Goal: Task Accomplishment & Management: Manage account settings

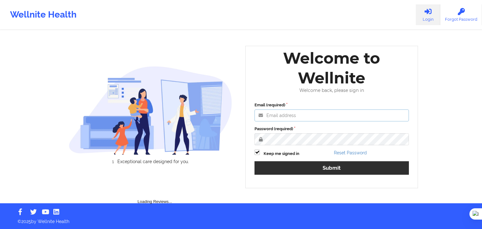
type input "[EMAIL_ADDRESS][DOMAIN_NAME]"
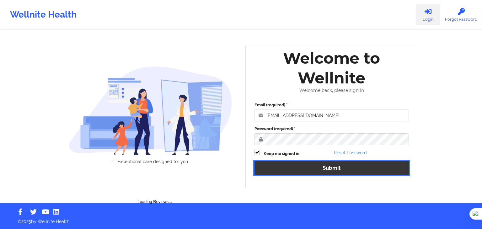
drag, startPoint x: 364, startPoint y: 171, endPoint x: 359, endPoint y: 179, distance: 9.2
click at [364, 171] on button "Submit" at bounding box center [332, 168] width 155 height 14
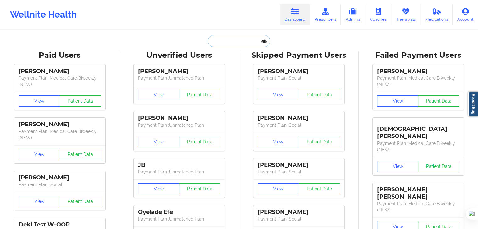
click at [246, 37] on input "text" at bounding box center [239, 41] width 62 height 12
paste input "[PERSON_NAME]"
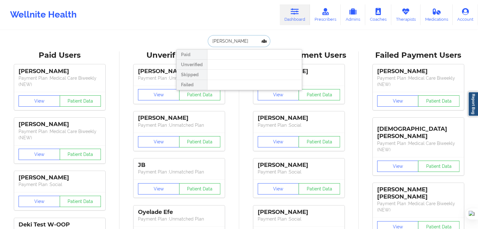
type input "[PERSON_NAME]"
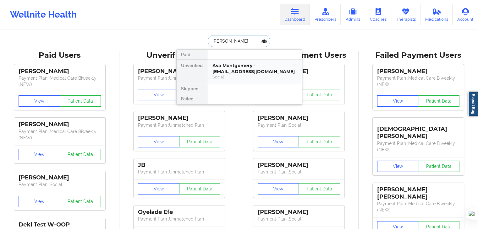
click at [248, 67] on div "Ava Montgomery - [EMAIL_ADDRESS][DOMAIN_NAME]" at bounding box center [254, 69] width 84 height 12
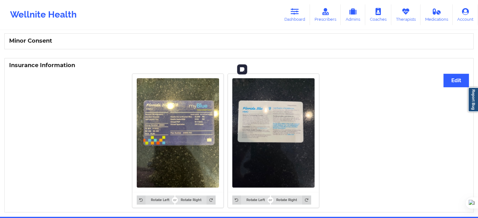
scroll to position [428, 0]
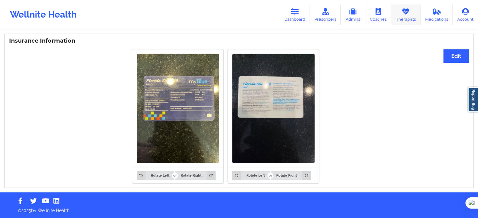
click at [402, 14] on icon at bounding box center [405, 11] width 8 height 7
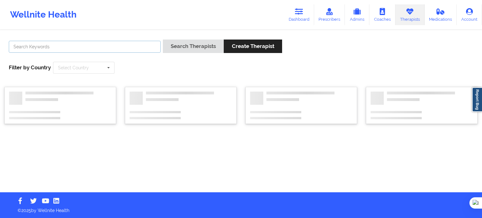
click at [131, 44] on input "text" at bounding box center [85, 47] width 152 height 12
paste input "[PERSON_NAME]"
type input "[PERSON_NAME]"
click at [199, 47] on button "Search Therapists" at bounding box center [193, 47] width 61 height 14
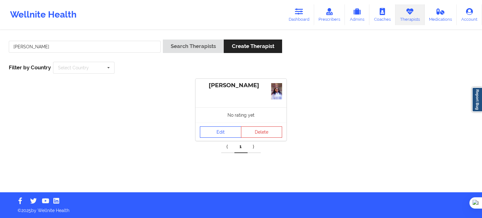
click at [224, 131] on link "Edit" at bounding box center [220, 132] width 41 height 11
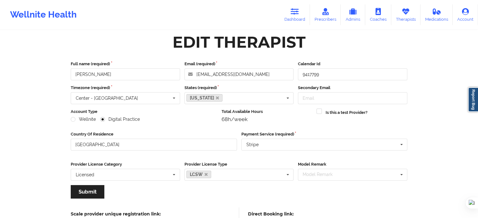
scroll to position [63, 0]
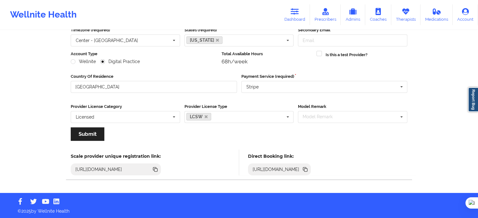
click at [307, 169] on icon at bounding box center [305, 170] width 3 height 3
click at [409, 15] on link "Therapists" at bounding box center [405, 14] width 29 height 21
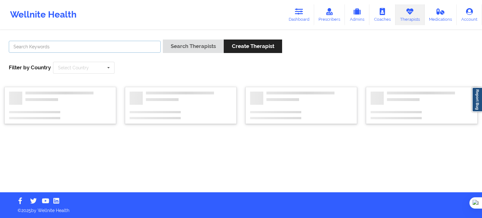
click at [140, 49] on input "text" at bounding box center [85, 47] width 152 height 12
paste input "[PERSON_NAME]"
type input "[PERSON_NAME]"
click at [187, 47] on button "Search Therapists" at bounding box center [193, 47] width 61 height 14
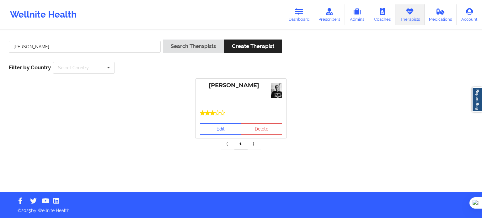
click at [232, 130] on link "Edit" at bounding box center [220, 128] width 41 height 11
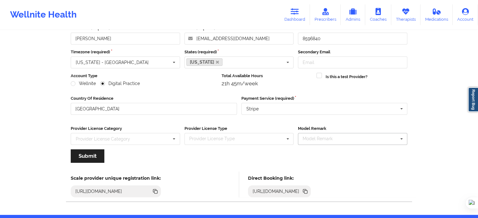
scroll to position [63, 0]
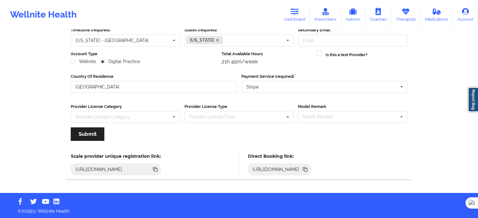
click at [306, 168] on icon at bounding box center [304, 168] width 3 height 3
click at [386, 12] on link "Coaches" at bounding box center [378, 14] width 26 height 21
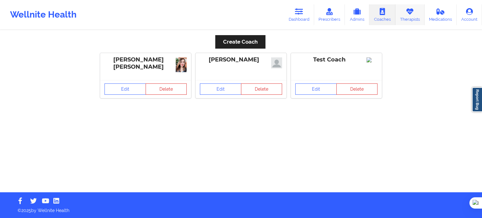
click at [406, 12] on icon at bounding box center [410, 11] width 8 height 7
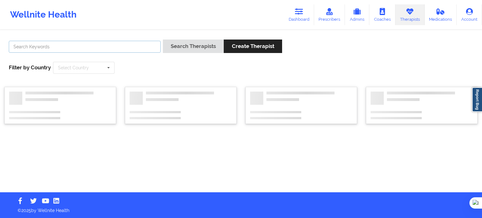
click at [133, 46] on input "text" at bounding box center [85, 47] width 152 height 12
paste input "[PERSON_NAME]"
type input "[PERSON_NAME]"
click at [188, 52] on button "Search Therapists" at bounding box center [193, 47] width 61 height 14
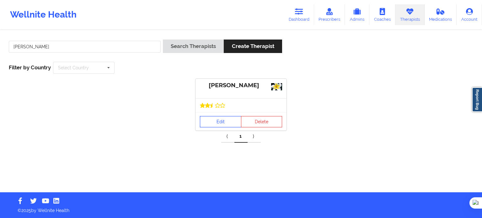
click at [223, 118] on link "Edit" at bounding box center [220, 121] width 41 height 11
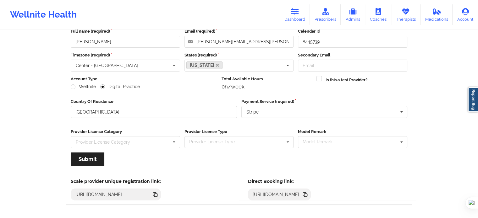
scroll to position [63, 0]
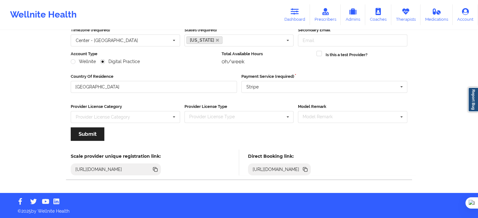
click at [307, 171] on icon at bounding box center [305, 170] width 3 height 3
